Goal: Complete application form

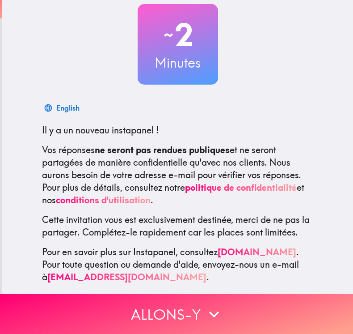
scroll to position [64, 0]
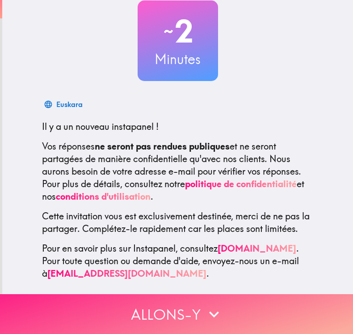
click at [204, 304] on icon "button" at bounding box center [214, 314] width 20 height 20
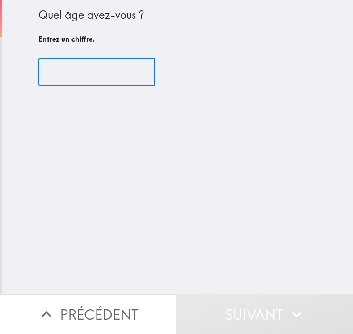
click at [81, 72] on input "number" at bounding box center [96, 72] width 117 height 28
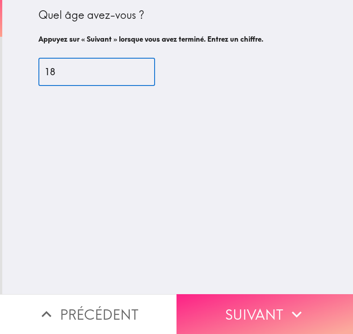
type input "18"
click at [242, 299] on button "Suivant" at bounding box center [265, 314] width 177 height 40
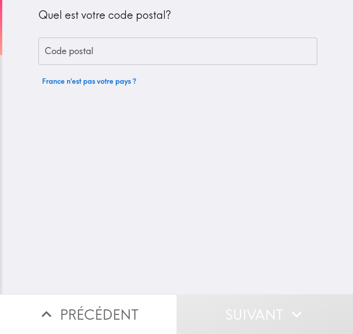
click at [124, 47] on input "Code postal" at bounding box center [177, 52] width 279 height 28
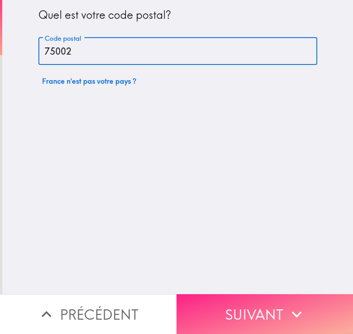
type input "75002"
click at [240, 304] on button "Suivant" at bounding box center [265, 314] width 177 height 40
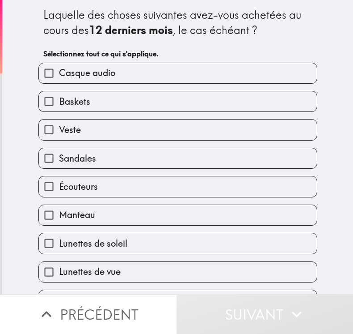
click at [100, 77] on span "Casque audio" at bounding box center [87, 73] width 56 height 13
click at [59, 77] on input "Casque audio" at bounding box center [49, 73] width 20 height 20
checkbox input "true"
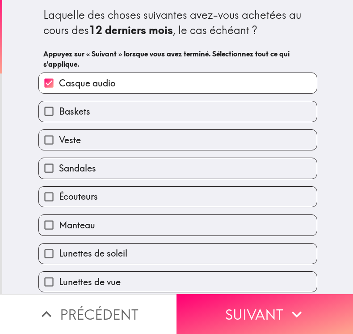
click at [99, 114] on label "Baskets" at bounding box center [178, 111] width 278 height 20
click at [59, 114] on input "Baskets" at bounding box center [49, 111] width 20 height 20
checkbox input "true"
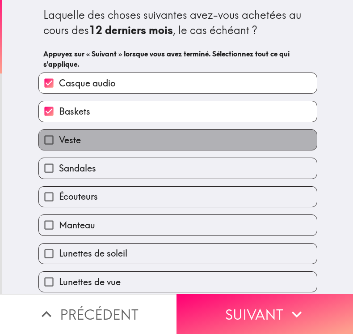
click at [96, 140] on label "Veste" at bounding box center [178, 140] width 278 height 20
click at [59, 140] on input "Veste" at bounding box center [49, 140] width 20 height 20
checkbox input "true"
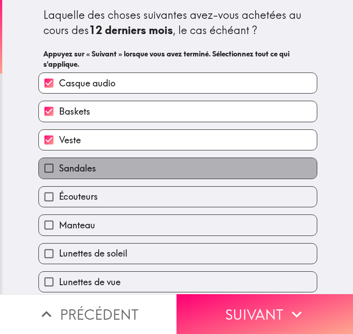
click at [102, 172] on label "Sandales" at bounding box center [178, 168] width 278 height 20
click at [59, 172] on input "Sandales" at bounding box center [49, 168] width 20 height 20
checkbox input "true"
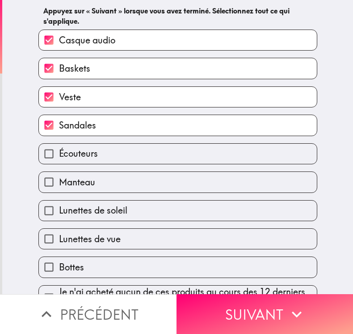
scroll to position [68, 0]
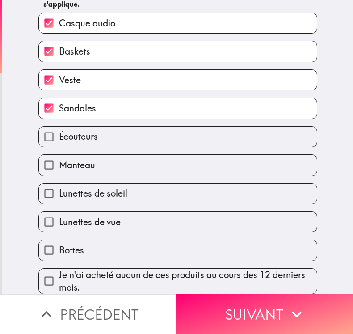
click at [107, 130] on label "Écouteurs" at bounding box center [178, 137] width 278 height 20
click at [59, 130] on input "Écouteurs" at bounding box center [49, 137] width 20 height 20
checkbox input "true"
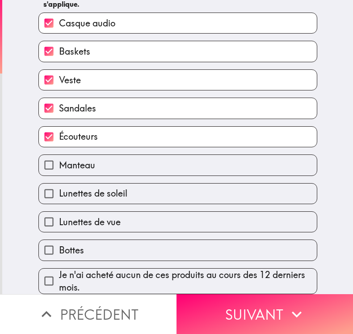
drag, startPoint x: 138, startPoint y: 183, endPoint x: 136, endPoint y: 194, distance: 10.8
click at [137, 184] on label "Lunettes de soleil" at bounding box center [178, 193] width 278 height 20
click at [59, 184] on input "Lunettes de soleil" at bounding box center [49, 193] width 20 height 20
checkbox input "true"
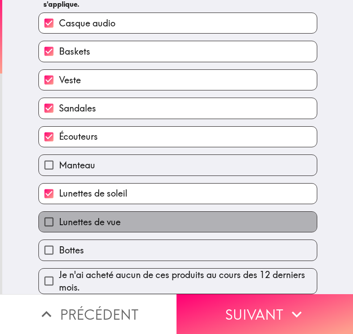
click at [143, 217] on label "Lunettes de vue" at bounding box center [178, 222] width 278 height 20
click at [59, 217] on input "Lunettes de vue" at bounding box center [49, 222] width 20 height 20
checkbox input "true"
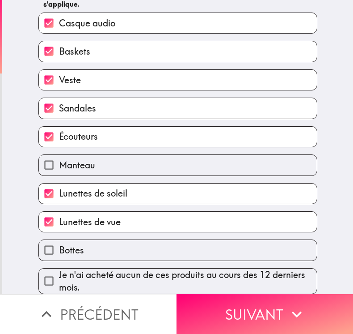
click at [157, 242] on label "Bottes" at bounding box center [178, 250] width 278 height 20
click at [59, 242] on input "Bottes" at bounding box center [49, 250] width 20 height 20
checkbox input "true"
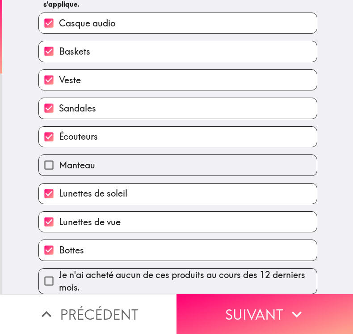
drag, startPoint x: 222, startPoint y: 302, endPoint x: 182, endPoint y: 162, distance: 145.5
click at [222, 302] on button "Suivant" at bounding box center [265, 314] width 177 height 40
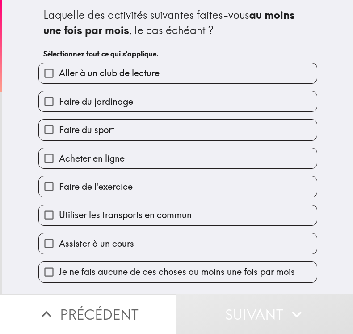
click at [104, 106] on span "Faire du jardinage" at bounding box center [96, 101] width 74 height 13
click at [59, 106] on input "Faire du jardinage" at bounding box center [49, 101] width 20 height 20
checkbox input "true"
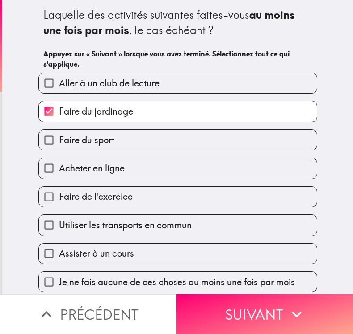
click at [111, 147] on label "Faire du sport" at bounding box center [178, 140] width 278 height 20
click at [59, 147] on input "Faire du sport" at bounding box center [49, 140] width 20 height 20
checkbox input "true"
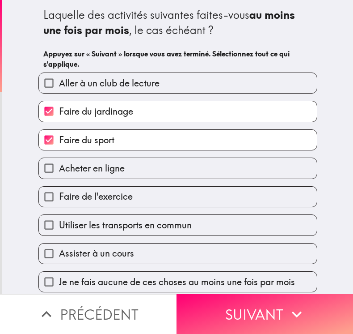
scroll to position [6, 0]
drag, startPoint x: 110, startPoint y: 164, endPoint x: 114, endPoint y: 179, distance: 15.7
click at [110, 164] on span "Acheter en ligne" at bounding box center [92, 168] width 66 height 13
click at [59, 164] on input "Acheter en ligne" at bounding box center [49, 168] width 20 height 20
checkbox input "true"
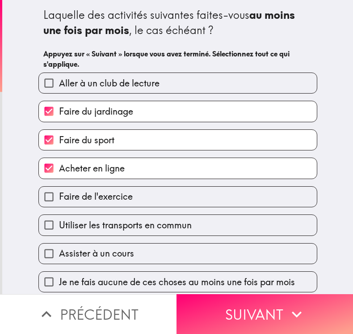
click at [114, 200] on label "Faire de l'exercice" at bounding box center [178, 197] width 278 height 20
click at [59, 200] on input "Faire de l'exercice" at bounding box center [49, 197] width 20 height 20
checkbox input "true"
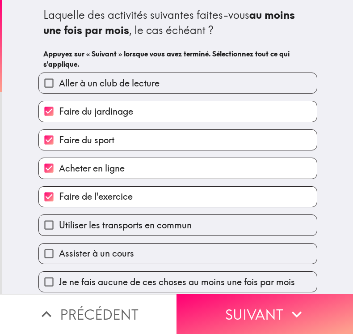
click at [119, 225] on label "Utiliser les transports en commun" at bounding box center [178, 225] width 278 height 20
click at [59, 225] on input "Utiliser les transports en commun" at bounding box center [49, 225] width 20 height 20
checkbox input "true"
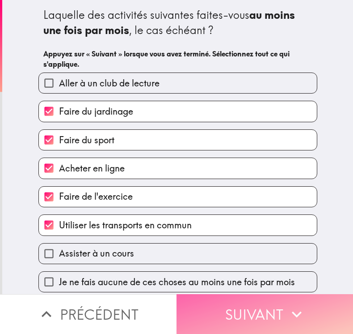
click at [263, 309] on button "Suivant" at bounding box center [265, 314] width 177 height 40
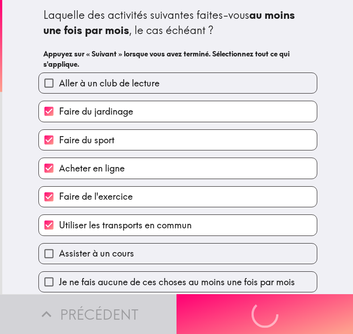
scroll to position [0, 0]
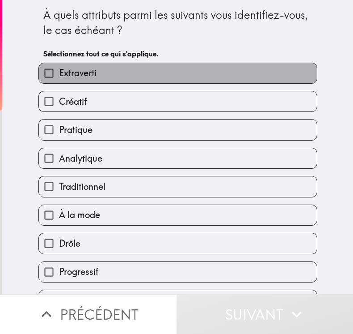
click at [77, 76] on span "Extraverti" at bounding box center [78, 73] width 38 height 13
click at [59, 76] on input "Extraverti" at bounding box center [49, 73] width 20 height 20
checkbox input "true"
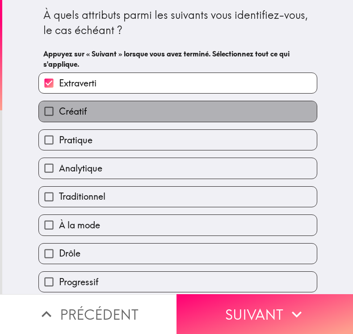
click at [82, 110] on label "Créatif" at bounding box center [178, 111] width 278 height 20
click at [59, 110] on input "Créatif" at bounding box center [49, 111] width 20 height 20
checkbox input "true"
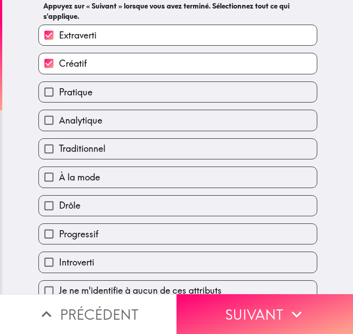
scroll to position [63, 0]
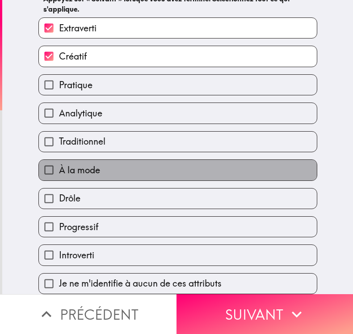
click at [105, 165] on label "À la mode" at bounding box center [178, 170] width 278 height 20
click at [59, 165] on input "À la mode" at bounding box center [49, 170] width 20 height 20
checkbox input "true"
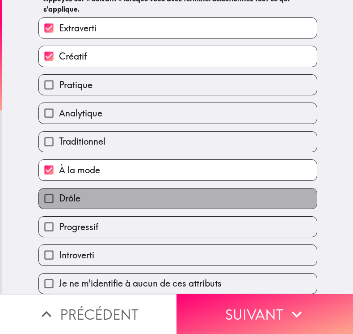
click at [109, 189] on label "Drôle" at bounding box center [178, 198] width 278 height 20
click at [59, 189] on input "Drôle" at bounding box center [49, 198] width 20 height 20
checkbox input "true"
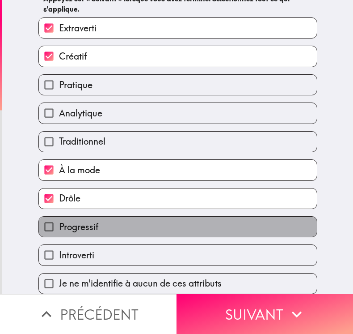
click at [114, 221] on label "Progressif" at bounding box center [178, 226] width 278 height 20
click at [59, 221] on input "Progressif" at bounding box center [49, 226] width 20 height 20
checkbox input "true"
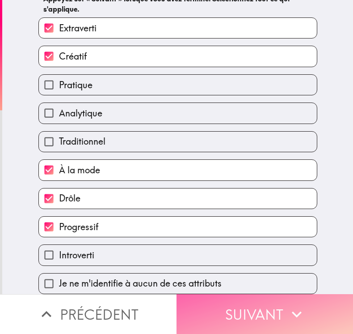
click at [256, 314] on button "Suivant" at bounding box center [265, 314] width 177 height 40
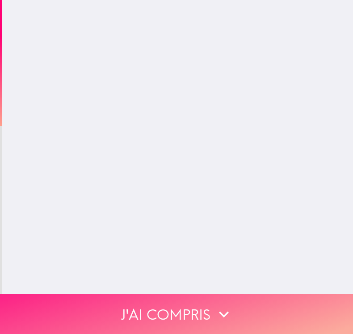
scroll to position [0, 0]
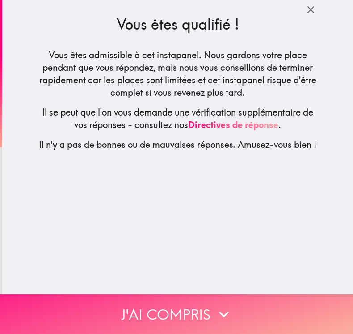
click at [219, 311] on icon "button" at bounding box center [224, 314] width 10 height 6
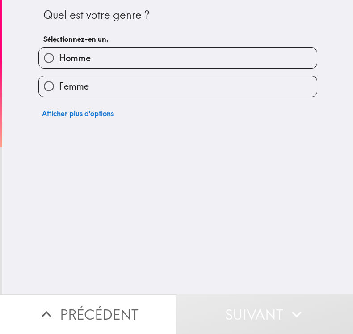
drag, startPoint x: 140, startPoint y: 58, endPoint x: 146, endPoint y: 65, distance: 8.9
click at [140, 58] on label "Homme" at bounding box center [178, 58] width 278 height 20
click at [59, 58] on input "Homme" at bounding box center [49, 58] width 20 height 20
radio input "true"
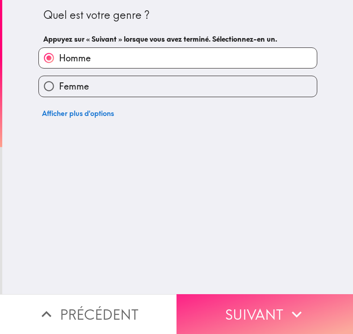
click at [243, 306] on button "Suivant" at bounding box center [265, 314] width 177 height 40
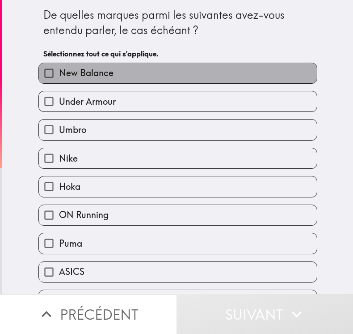
click at [135, 79] on label "New Balance" at bounding box center [178, 73] width 278 height 20
click at [59, 79] on input "New Balance" at bounding box center [49, 73] width 20 height 20
checkbox input "true"
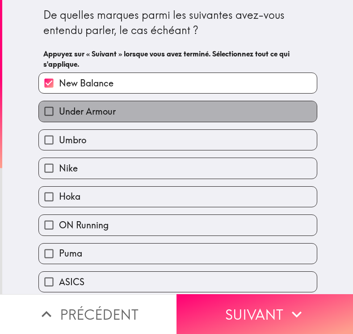
click at [135, 114] on label "Under Armour" at bounding box center [178, 111] width 278 height 20
click at [59, 114] on input "Under Armour" at bounding box center [49, 111] width 20 height 20
checkbox input "true"
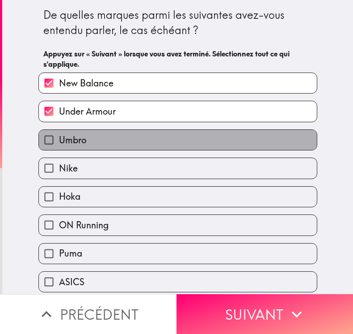
click at [132, 138] on label "Umbro" at bounding box center [178, 140] width 278 height 20
click at [59, 138] on input "Umbro" at bounding box center [49, 140] width 20 height 20
checkbox input "true"
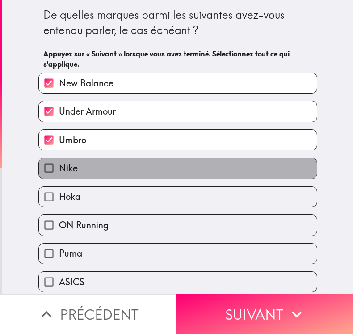
click at [129, 171] on label "Nike" at bounding box center [178, 168] width 278 height 20
click at [59, 171] on input "Nike" at bounding box center [49, 168] width 20 height 20
checkbox input "true"
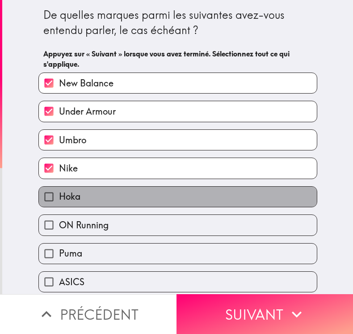
click at [130, 200] on label "Hoka" at bounding box center [178, 197] width 278 height 20
click at [59, 200] on input "Hoka" at bounding box center [49, 197] width 20 height 20
checkbox input "true"
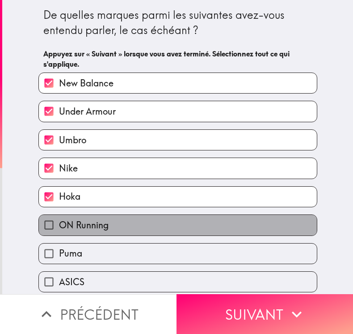
click at [131, 229] on label "ON Running" at bounding box center [178, 225] width 278 height 20
click at [59, 229] on input "ON Running" at bounding box center [49, 225] width 20 height 20
checkbox input "true"
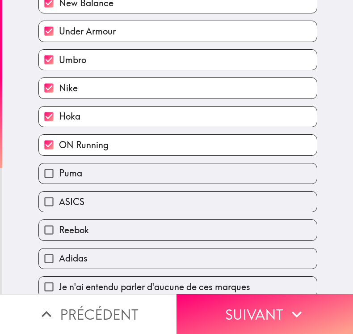
scroll to position [91, 0]
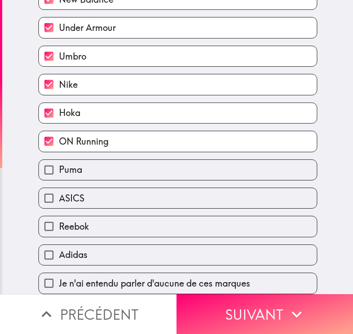
click at [121, 164] on label "Puma" at bounding box center [178, 170] width 278 height 20
click at [59, 164] on input "Puma" at bounding box center [49, 170] width 20 height 20
checkbox input "true"
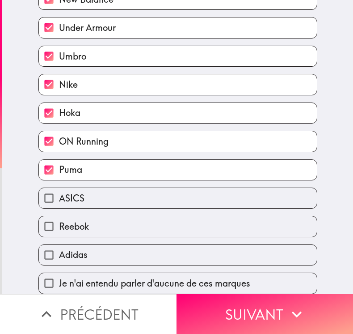
click at [126, 197] on label "ASICS" at bounding box center [178, 198] width 278 height 20
click at [59, 197] on input "ASICS" at bounding box center [49, 198] width 20 height 20
checkbox input "true"
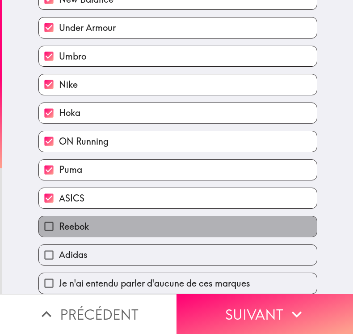
click at [127, 221] on label "Reebok" at bounding box center [178, 226] width 278 height 20
click at [59, 221] on input "Reebok" at bounding box center [49, 226] width 20 height 20
checkbox input "true"
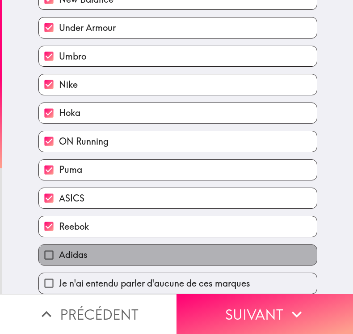
drag, startPoint x: 132, startPoint y: 254, endPoint x: 175, endPoint y: 244, distance: 45.0
click at [131, 254] on label "Adidas" at bounding box center [178, 255] width 278 height 20
click at [59, 254] on input "Adidas" at bounding box center [49, 255] width 20 height 20
checkbox input "true"
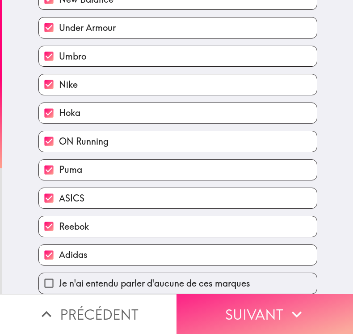
click at [230, 322] on button "Suivant" at bounding box center [265, 314] width 177 height 40
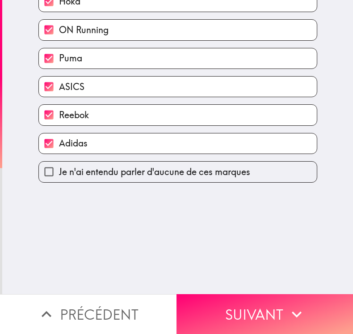
scroll to position [0, 0]
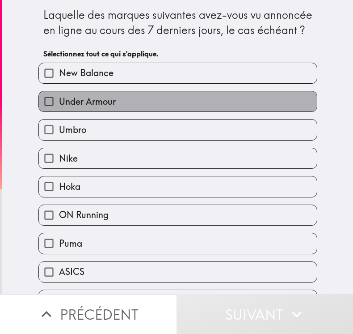
click at [113, 106] on label "Under Armour" at bounding box center [178, 101] width 278 height 20
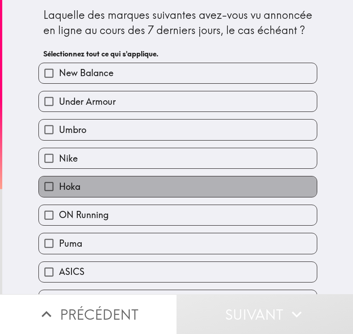
click at [96, 182] on label "Hoka" at bounding box center [178, 186] width 278 height 20
click at [59, 182] on input "Hoka" at bounding box center [49, 186] width 20 height 20
checkbox input "true"
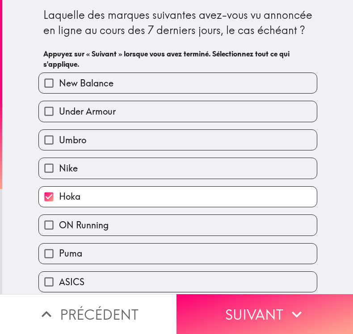
drag, startPoint x: 251, startPoint y: 310, endPoint x: 219, endPoint y: 236, distance: 80.9
click at [250, 309] on button "Suivant" at bounding box center [265, 314] width 177 height 40
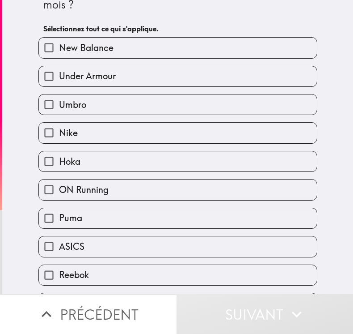
scroll to position [67, 0]
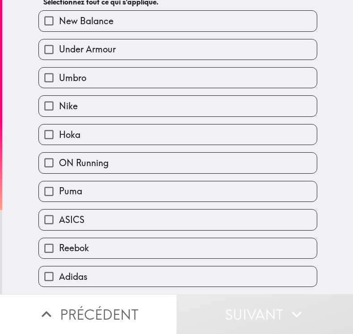
click at [120, 48] on label "Under Armour" at bounding box center [178, 49] width 278 height 20
click at [59, 48] on input "Under Armour" at bounding box center [49, 49] width 20 height 20
checkbox input "true"
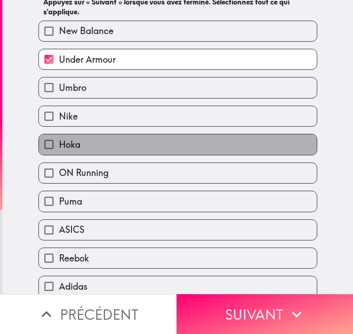
click at [95, 143] on label "Hoka" at bounding box center [178, 144] width 278 height 20
click at [59, 143] on input "Hoka" at bounding box center [49, 144] width 20 height 20
checkbox input "true"
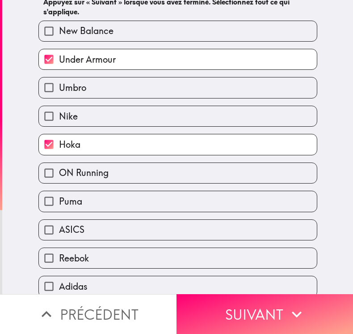
drag, startPoint x: 96, startPoint y: 174, endPoint x: 105, endPoint y: 205, distance: 32.1
click at [96, 175] on span "ON Running" at bounding box center [84, 172] width 50 height 13
click at [59, 175] on input "ON Running" at bounding box center [49, 173] width 20 height 20
checkbox input "true"
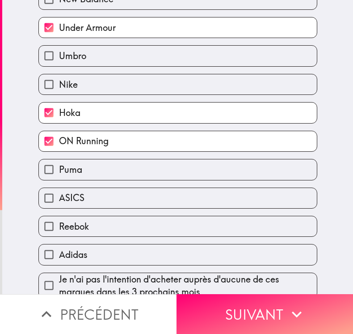
scroll to position [111, 0]
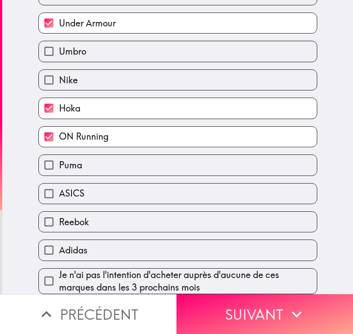
click at [92, 161] on label "Puma" at bounding box center [178, 165] width 278 height 20
click at [59, 161] on input "Puma" at bounding box center [49, 165] width 20 height 20
checkbox input "true"
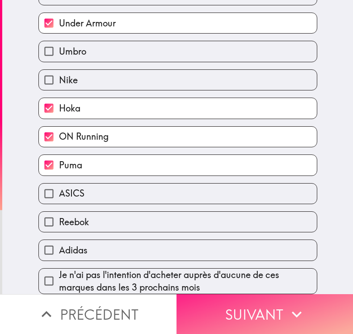
click at [263, 305] on button "Suivant" at bounding box center [265, 314] width 177 height 40
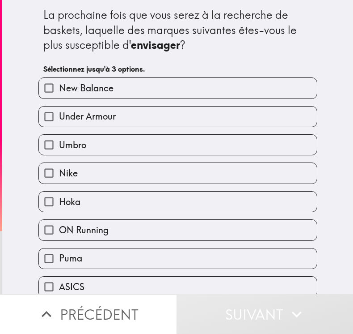
click at [88, 115] on span "Under Armour" at bounding box center [87, 116] width 57 height 13
click at [59, 115] on input "Under Armour" at bounding box center [49, 116] width 20 height 20
checkbox input "true"
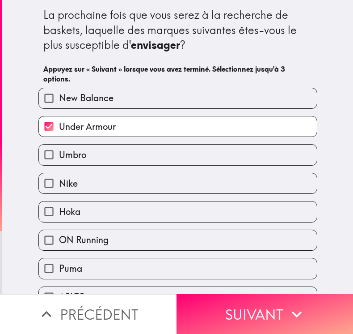
click at [89, 211] on label "Hoka" at bounding box center [178, 211] width 278 height 20
click at [59, 211] on input "Hoka" at bounding box center [49, 211] width 20 height 20
checkbox input "true"
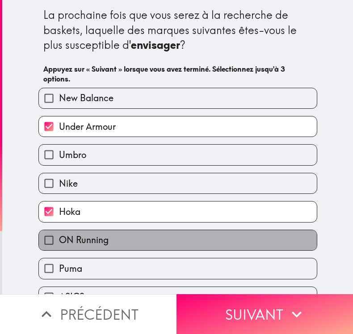
click at [96, 238] on span "ON Running" at bounding box center [84, 239] width 50 height 13
click at [59, 238] on input "ON Running" at bounding box center [49, 240] width 20 height 20
checkbox input "true"
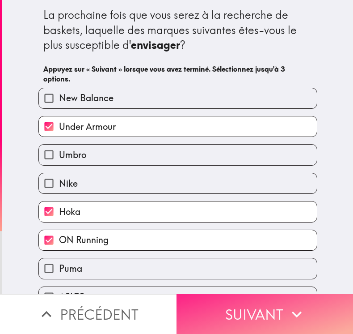
click at [244, 310] on button "Suivant" at bounding box center [265, 314] width 177 height 40
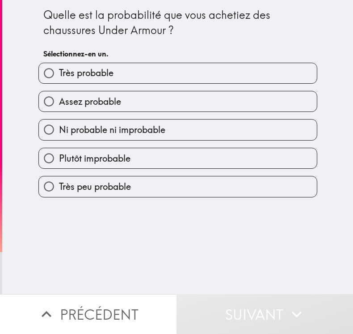
drag, startPoint x: 143, startPoint y: 69, endPoint x: 165, endPoint y: 143, distance: 76.9
click at [144, 75] on label "Très probable" at bounding box center [178, 73] width 278 height 20
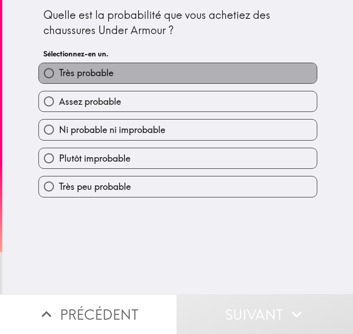
click at [64, 76] on span "Très probable" at bounding box center [86, 73] width 55 height 13
click at [59, 76] on input "Très probable" at bounding box center [49, 73] width 20 height 20
radio input "true"
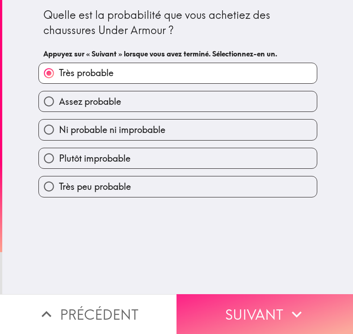
click at [271, 305] on button "Suivant" at bounding box center [265, 314] width 177 height 40
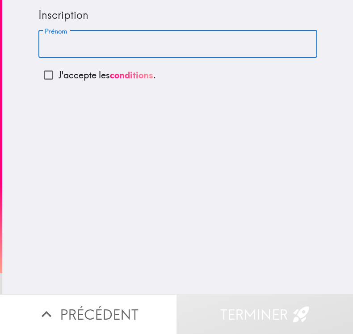
click at [150, 46] on input "Prénom" at bounding box center [177, 44] width 279 height 28
type input "[PERSON_NAME]"
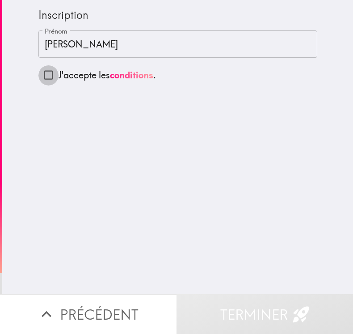
click at [39, 73] on input "J'accepte les conditions ." at bounding box center [48, 75] width 20 height 20
checkbox input "true"
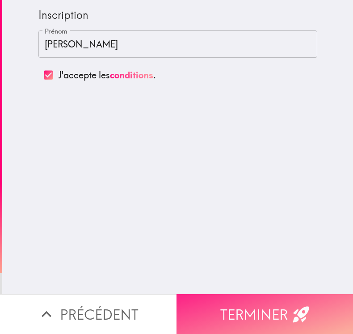
click at [233, 305] on button "Terminer" at bounding box center [265, 314] width 177 height 40
